Goal: Navigation & Orientation: Find specific page/section

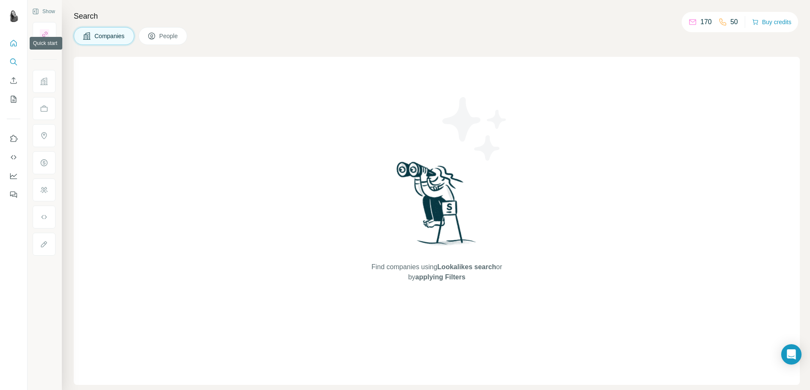
click at [11, 39] on icon "Quick start" at bounding box center [13, 43] width 8 height 8
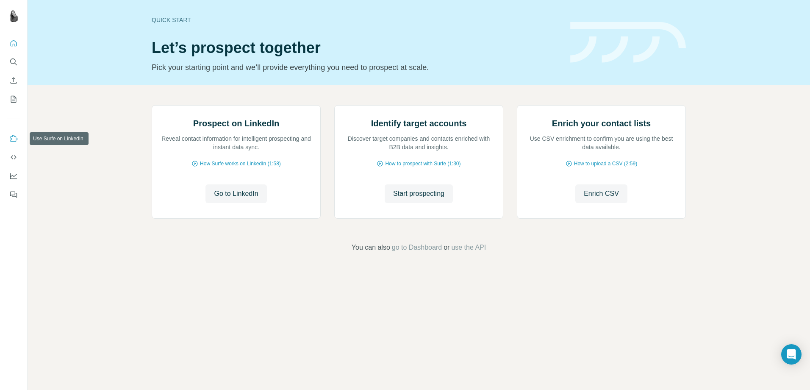
click at [11, 137] on icon "Use Surfe on LinkedIn" at bounding box center [13, 138] width 8 height 8
click at [11, 179] on icon "Dashboard" at bounding box center [13, 176] width 7 height 6
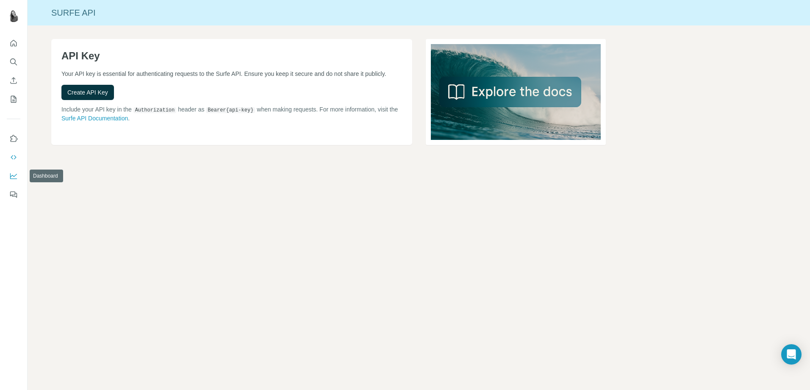
click at [14, 178] on icon "Dashboard" at bounding box center [13, 176] width 7 height 6
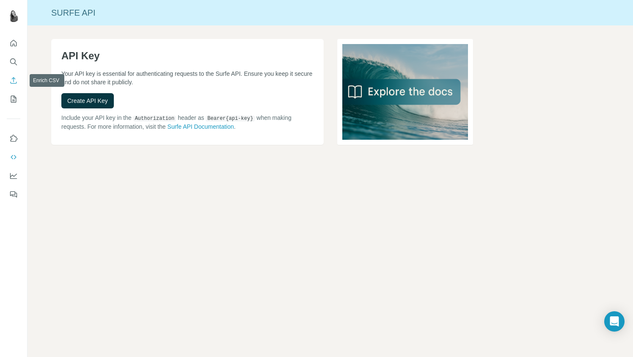
click at [10, 84] on icon "Enrich CSV" at bounding box center [13, 80] width 8 height 8
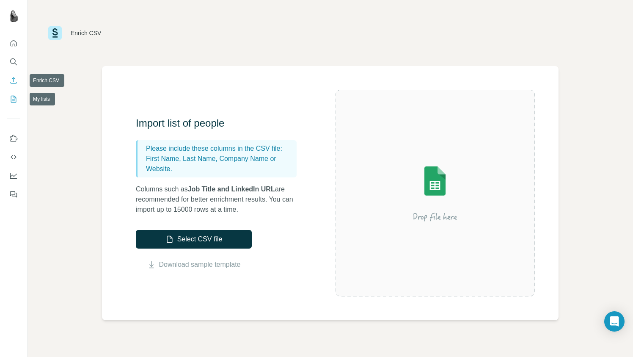
click at [18, 102] on button "My lists" at bounding box center [14, 98] width 14 height 15
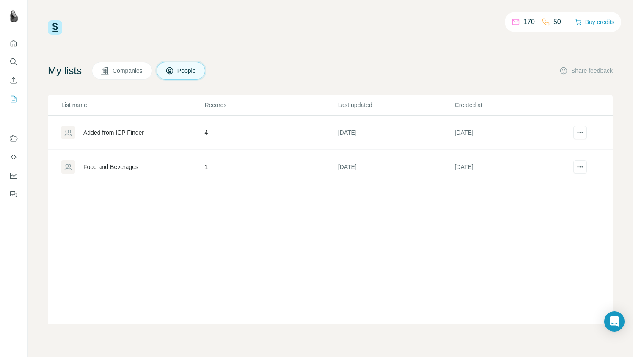
click at [103, 74] on button "Companies" at bounding box center [122, 71] width 61 height 18
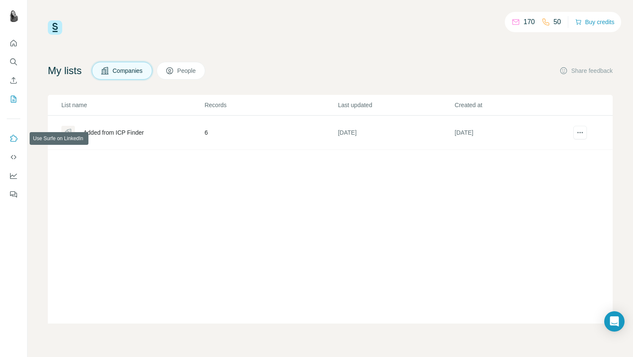
click at [7, 143] on button "Use Surfe on LinkedIn" at bounding box center [14, 138] width 14 height 15
